Goal: Use online tool/utility: Utilize a website feature to perform a specific function

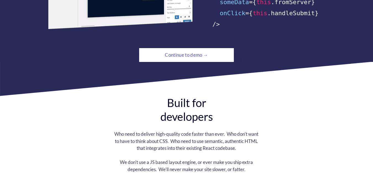
scroll to position [441, 0]
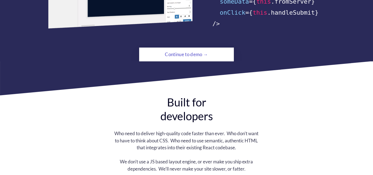
click at [169, 49] on div "Continue to demo →" at bounding box center [186, 54] width 65 height 11
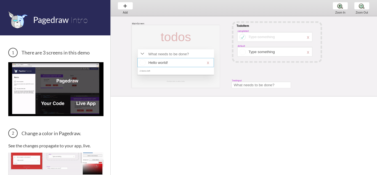
click at [165, 60] on div at bounding box center [175, 62] width 76 height 9
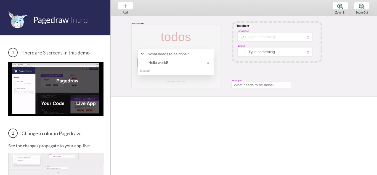
select select "16"
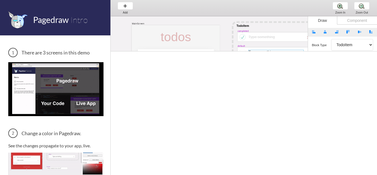
drag, startPoint x: 241, startPoint y: 98, endPoint x: 249, endPoint y: 53, distance: 45.8
click at [249, 53] on span at bounding box center [244, 51] width 266 height 3
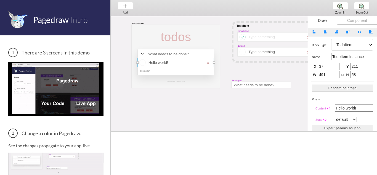
drag, startPoint x: 197, startPoint y: 51, endPoint x: 175, endPoint y: 112, distance: 64.8
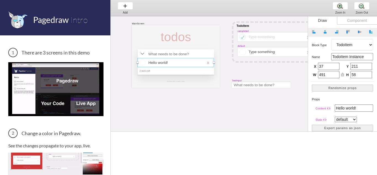
click at [190, 133] on span at bounding box center [244, 131] width 266 height 3
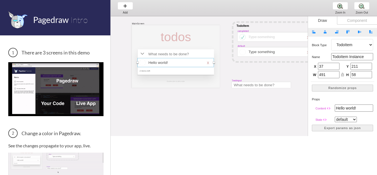
click at [357, 20] on div "Component" at bounding box center [357, 20] width 40 height 8
select select "6"
select select "7"
select select "3"
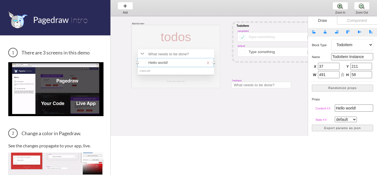
select select "8"
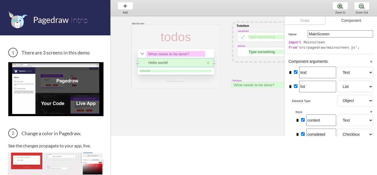
click at [308, 21] on div "Draw" at bounding box center [304, 20] width 41 height 8
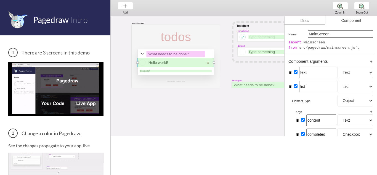
select select "16"
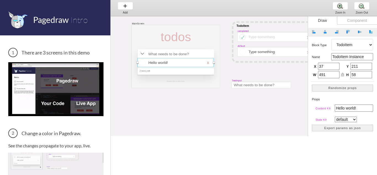
click at [346, 23] on div "Component" at bounding box center [357, 20] width 40 height 8
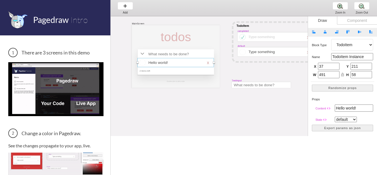
select select "6"
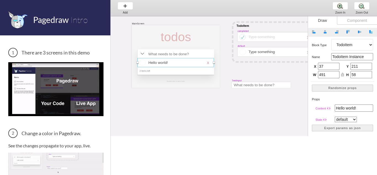
select select "7"
select select "3"
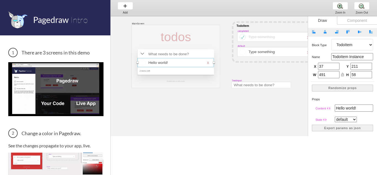
select select "8"
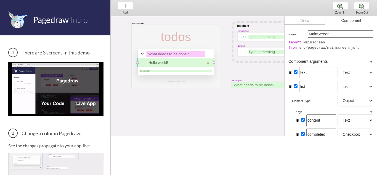
click at [306, 21] on div "Draw" at bounding box center [304, 20] width 41 height 8
select select "16"
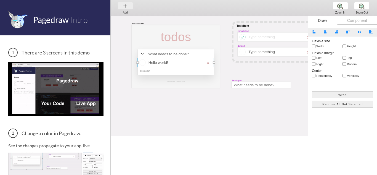
click at [126, 8] on div "Add Add Add" at bounding box center [125, 8] width 21 height 16
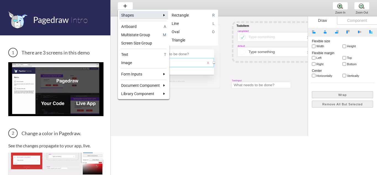
click at [133, 14] on div "Shapes" at bounding box center [140, 15] width 39 height 6
click at [185, 19] on link "Rectangle R" at bounding box center [193, 15] width 47 height 8
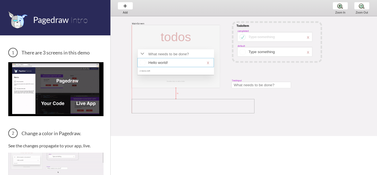
drag, startPoint x: 132, startPoint y: 99, endPoint x: 254, endPoint y: 113, distance: 123.3
click at [254, 113] on div "MainScreen todos Hello world! x 2 items left TodoItem completed Type something …" at bounding box center [322, 101] width 423 height 170
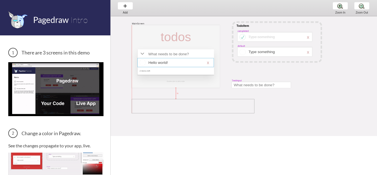
select select "4"
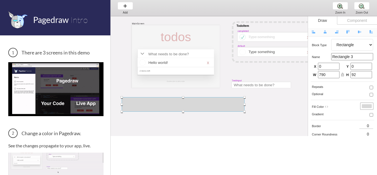
drag, startPoint x: 229, startPoint y: 106, endPoint x: 220, endPoint y: 105, distance: 9.8
click at [220, 105] on div at bounding box center [183, 104] width 123 height 14
drag, startPoint x: 245, startPoint y: 103, endPoint x: 228, endPoint y: 104, distance: 17.7
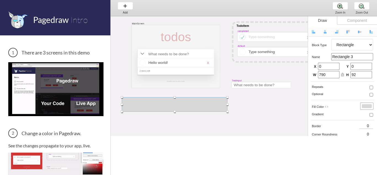
click at [228, 104] on div at bounding box center [227, 104] width 2 height 2
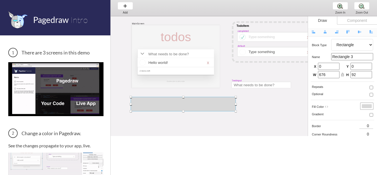
drag, startPoint x: 221, startPoint y: 106, endPoint x: 218, endPoint y: 106, distance: 3.6
click at [218, 106] on div at bounding box center [183, 104] width 105 height 14
drag, startPoint x: 236, startPoint y: 104, endPoint x: 226, endPoint y: 104, distance: 9.1
click at [226, 104] on div at bounding box center [226, 104] width 2 height 2
type input "617"
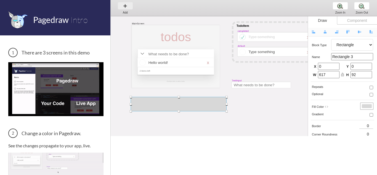
click at [125, 6] on div "Add Add Add" at bounding box center [125, 8] width 21 height 16
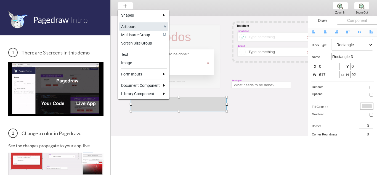
click at [131, 27] on div "Artboard" at bounding box center [141, 27] width 41 height 6
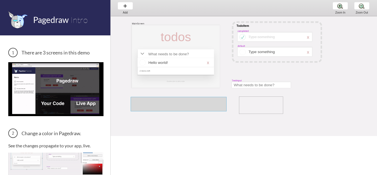
drag, startPoint x: 239, startPoint y: 102, endPoint x: 288, endPoint y: 113, distance: 49.7
click at [288, 113] on div "MainScreen todos Hello world! x 2 items left TodoItem completed Type something …" at bounding box center [322, 112] width 423 height 193
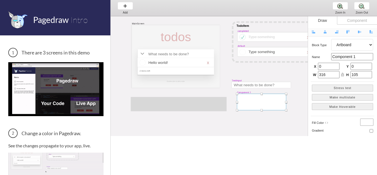
drag, startPoint x: 258, startPoint y: 101, endPoint x: 265, endPoint y: 102, distance: 7.8
click at [265, 102] on div at bounding box center [261, 102] width 49 height 16
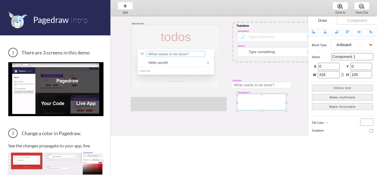
click at [176, 55] on div at bounding box center [175, 54] width 59 height 6
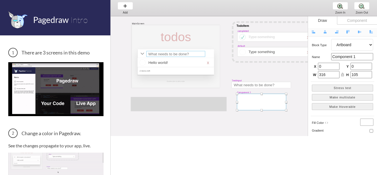
select select "16"
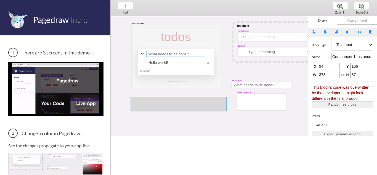
click at [206, 105] on div at bounding box center [179, 104] width 96 height 14
select select "4"
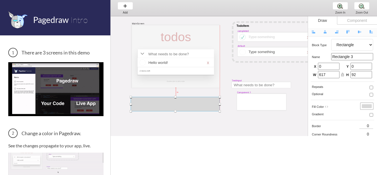
drag, startPoint x: 225, startPoint y: 104, endPoint x: 219, endPoint y: 104, distance: 6.6
click at [219, 104] on div at bounding box center [219, 104] width 2 height 2
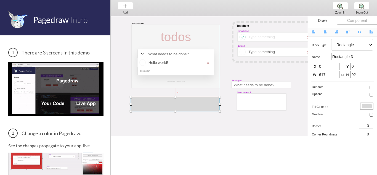
type input "573"
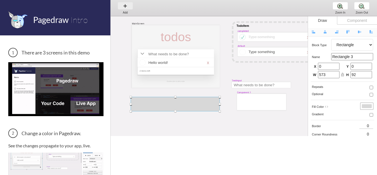
click at [120, 7] on div "Add Add Add" at bounding box center [125, 8] width 21 height 16
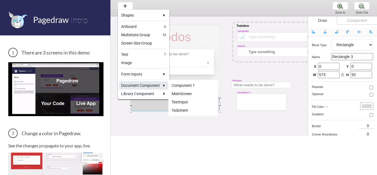
click at [188, 93] on div "MainScreen" at bounding box center [193, 94] width 43 height 6
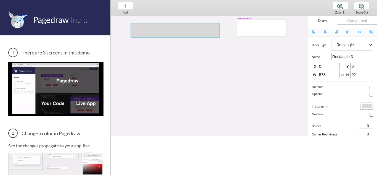
scroll to position [77, 0]
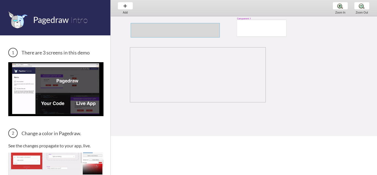
drag, startPoint x: 130, startPoint y: 47, endPoint x: 268, endPoint y: 98, distance: 147.3
click at [268, 98] on div "MainScreen todos Hello world! x 2 items left TodoItem completed Type something …" at bounding box center [322, 39] width 423 height 193
select select "15"
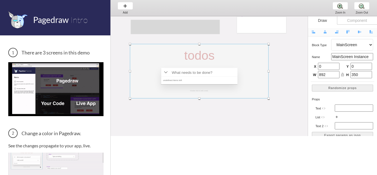
click at [214, 67] on div at bounding box center [199, 71] width 138 height 54
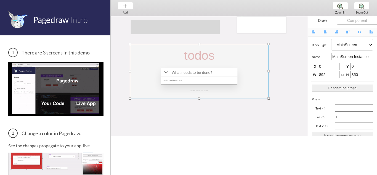
click at [207, 73] on div at bounding box center [199, 71] width 138 height 54
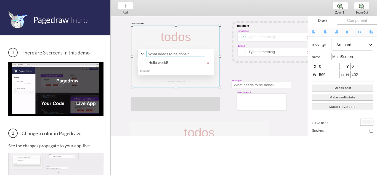
click at [192, 54] on div at bounding box center [175, 54] width 59 height 6
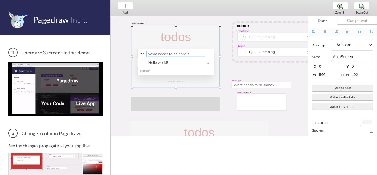
select select "16"
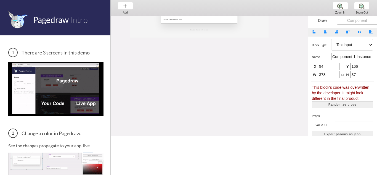
scroll to position [138, 0]
